Goal: Information Seeking & Learning: Check status

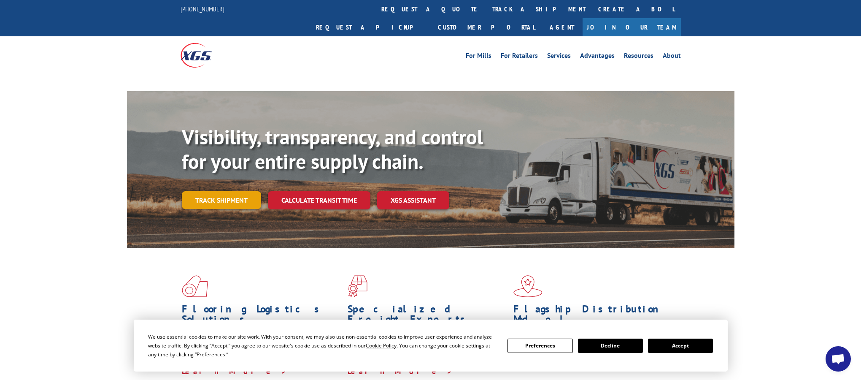
click at [233, 191] on link "Track shipment" at bounding box center [221, 200] width 79 height 18
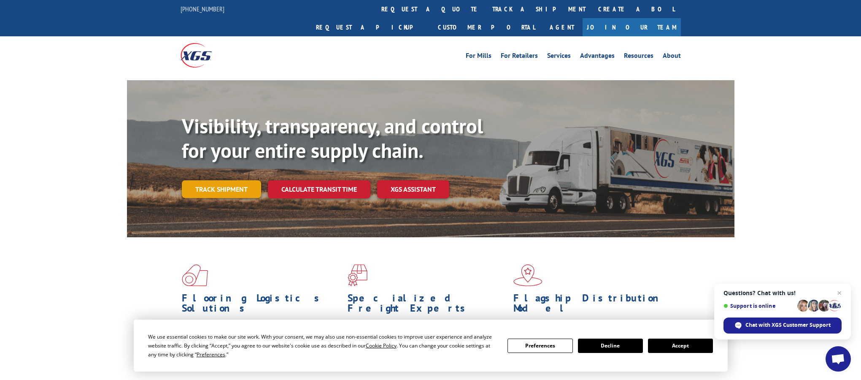
click at [240, 180] on link "Track shipment" at bounding box center [221, 189] width 79 height 18
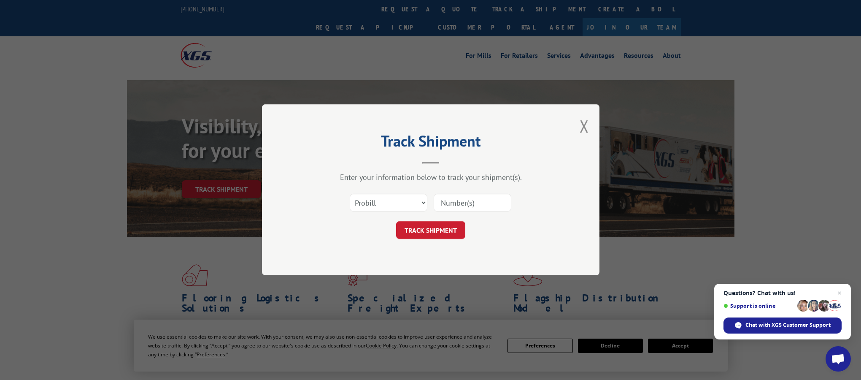
click at [456, 203] on input at bounding box center [473, 203] width 78 height 18
click at [392, 202] on select "Select category... Probill BOL PO" at bounding box center [389, 203] width 78 height 18
click at [458, 203] on input at bounding box center [473, 203] width 78 height 18
paste input "17402401"
type input "17402401"
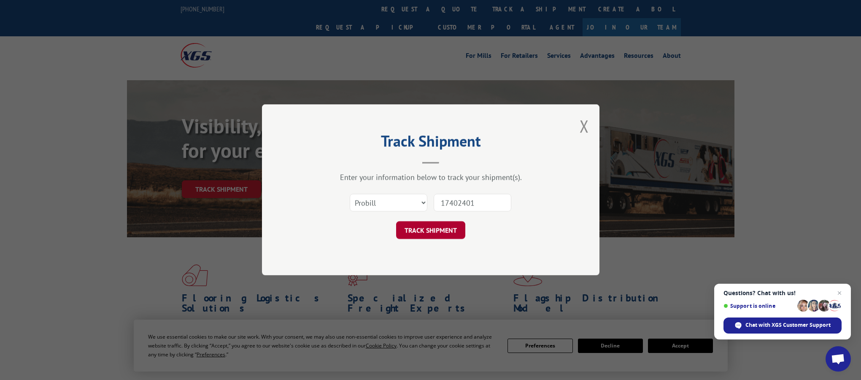
click at [447, 237] on button "TRACK SHIPMENT" at bounding box center [430, 231] width 69 height 18
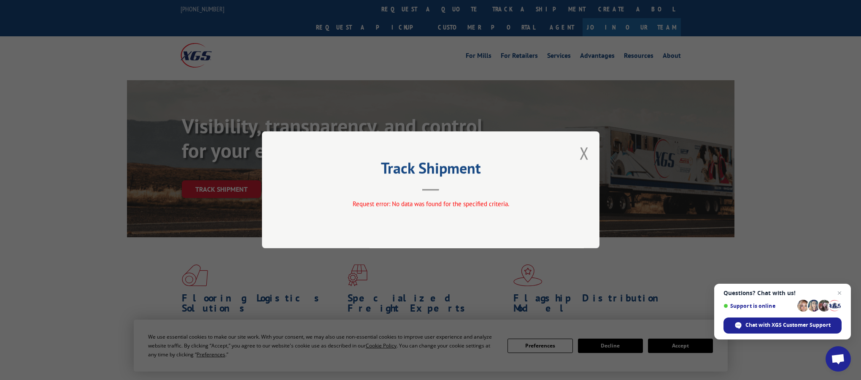
click at [353, 89] on div "Track Shipment Request error: No data was found for the specified criteria." at bounding box center [430, 190] width 861 height 380
click at [581, 155] on button "Close modal" at bounding box center [584, 153] width 9 height 22
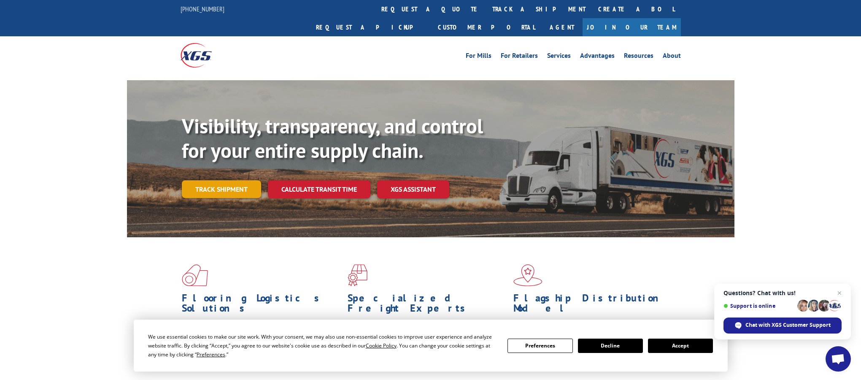
click at [212, 180] on link "Track shipment" at bounding box center [221, 189] width 79 height 18
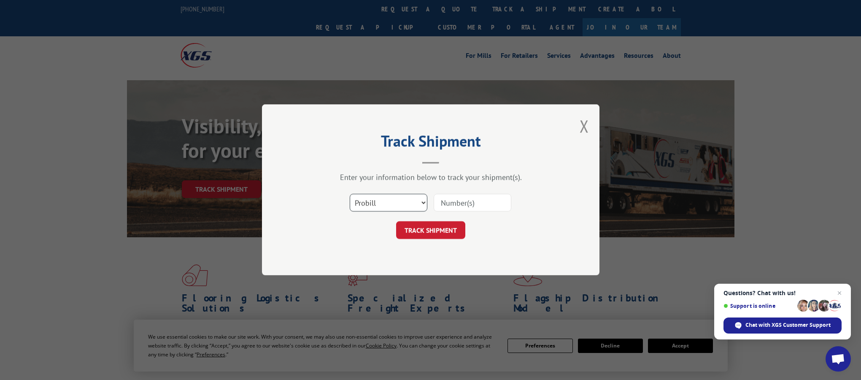
click at [399, 201] on select "Select category... Probill BOL PO" at bounding box center [389, 203] width 78 height 18
click at [466, 203] on input at bounding box center [473, 203] width 78 height 18
paste input "1001438794"
type input "1001438794"
click at [444, 234] on button "TRACK SHIPMENT" at bounding box center [430, 231] width 69 height 18
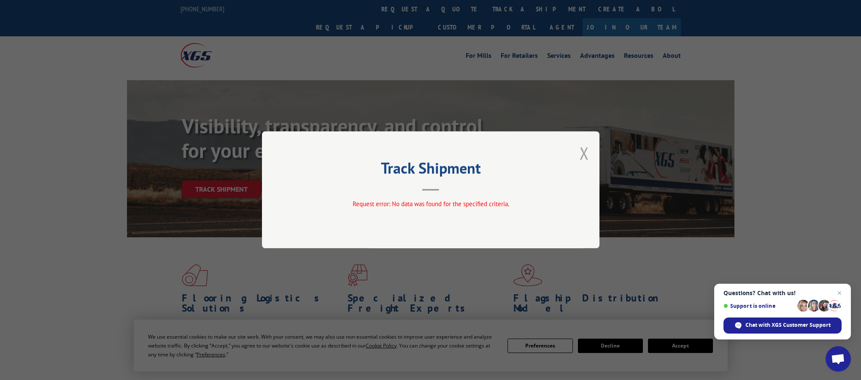
click at [586, 157] on button "Close modal" at bounding box center [584, 153] width 9 height 22
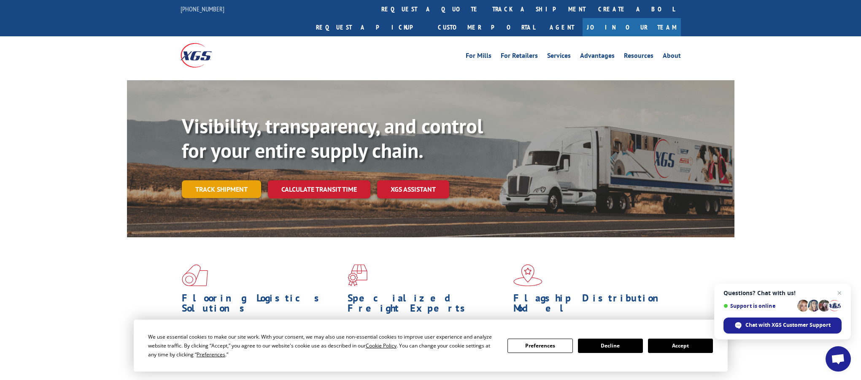
click at [225, 180] on link "Track shipment" at bounding box center [221, 189] width 79 height 18
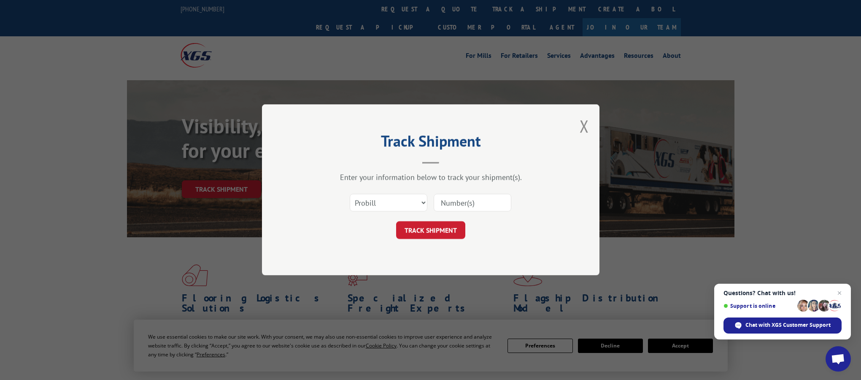
click at [455, 204] on input at bounding box center [473, 203] width 78 height 18
paste input "1001438794"
type input "1001438794"
click at [446, 228] on button "TRACK SHIPMENT" at bounding box center [430, 231] width 69 height 18
